Goal: Transaction & Acquisition: Subscribe to service/newsletter

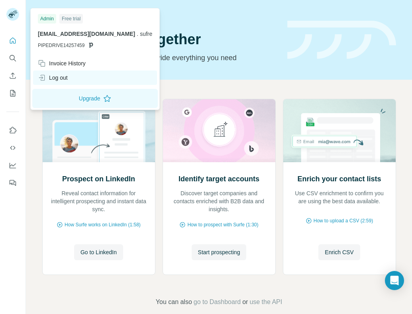
click at [52, 81] on div "Log out" at bounding box center [53, 78] width 30 height 8
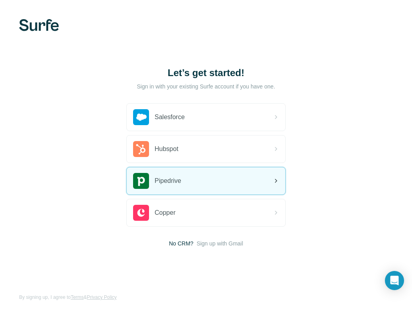
click at [169, 186] on div "Pipedrive" at bounding box center [157, 181] width 48 height 16
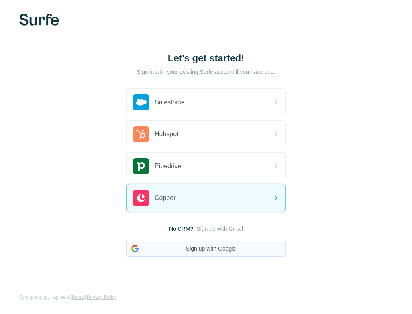
click at [203, 248] on button "Sign up with Google" at bounding box center [205, 249] width 159 height 16
click at [202, 249] on button "Sign up with Google" at bounding box center [205, 249] width 159 height 16
